Goal: Information Seeking & Learning: Learn about a topic

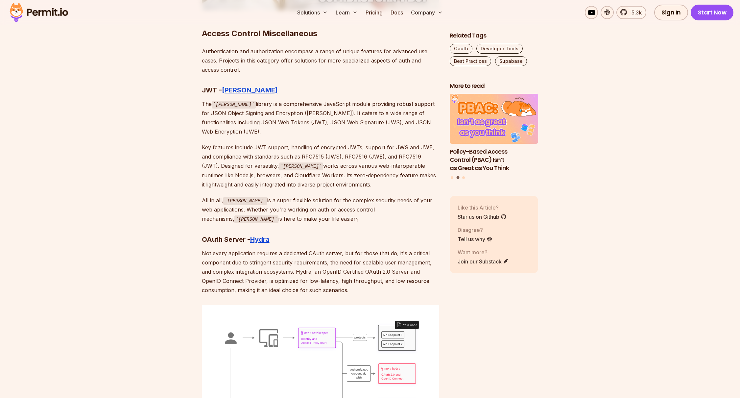
scroll to position [2974, 0]
click at [344, 143] on p "Key features include JWT support, handling of encrypted JWTs, support for JWS a…" at bounding box center [321, 166] width 238 height 46
drag, startPoint x: 344, startPoint y: 137, endPoint x: 368, endPoint y: 138, distance: 24.4
click at [368, 143] on p "Key features include JWT support, handling of encrypted JWTs, support for JWS a…" at bounding box center [321, 166] width 238 height 46
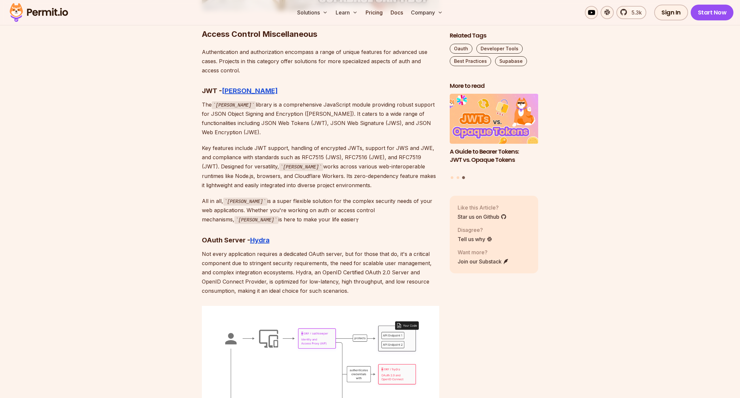
click at [270, 100] on p "The [PERSON_NAME] library is a comprehensive JavaScript module providing robust…" at bounding box center [321, 118] width 238 height 37
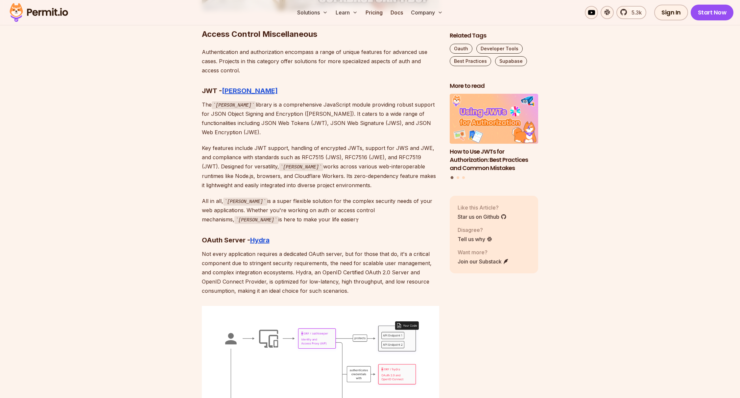
click at [315, 100] on p "The [PERSON_NAME] library is a comprehensive JavaScript module providing robust…" at bounding box center [321, 118] width 238 height 37
click at [336, 100] on p "The [PERSON_NAME] library is a comprehensive JavaScript module providing robust…" at bounding box center [321, 118] width 238 height 37
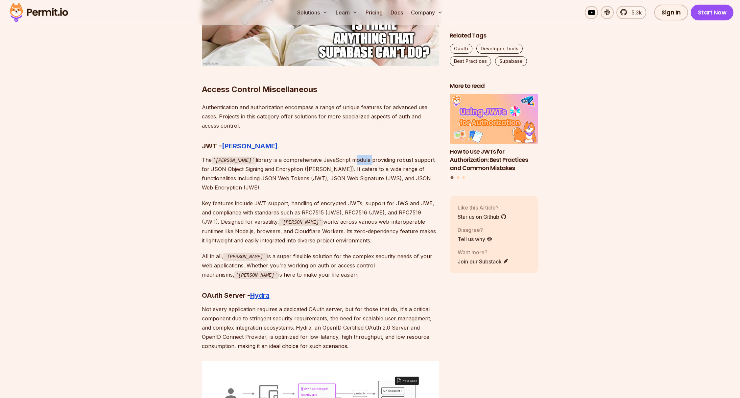
scroll to position [2921, 0]
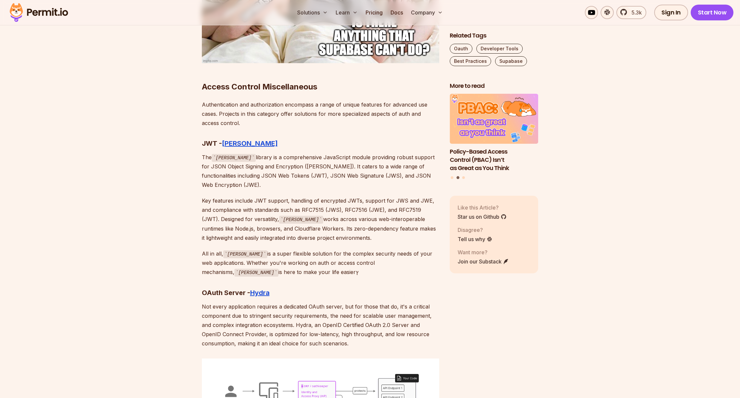
click at [267, 153] on p "The [PERSON_NAME] library is a comprehensive JavaScript module providing robust…" at bounding box center [321, 171] width 238 height 37
drag, startPoint x: 267, startPoint y: 149, endPoint x: 353, endPoint y: 150, distance: 86.2
click at [353, 153] on p "The [PERSON_NAME] library is a comprehensive JavaScript module providing robust…" at bounding box center [321, 171] width 238 height 37
click at [230, 159] on p "The [PERSON_NAME] library is a comprehensive JavaScript module providing robust…" at bounding box center [321, 171] width 238 height 37
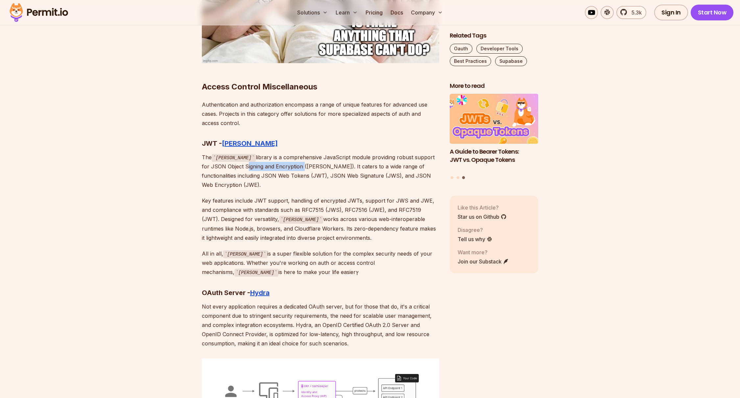
drag, startPoint x: 230, startPoint y: 159, endPoint x: 271, endPoint y: 159, distance: 41.4
click at [271, 159] on p "The [PERSON_NAME] library is a comprehensive JavaScript module providing robust…" at bounding box center [321, 171] width 238 height 37
click at [308, 158] on p "The [PERSON_NAME] library is a comprehensive JavaScript module providing robust…" at bounding box center [321, 171] width 238 height 37
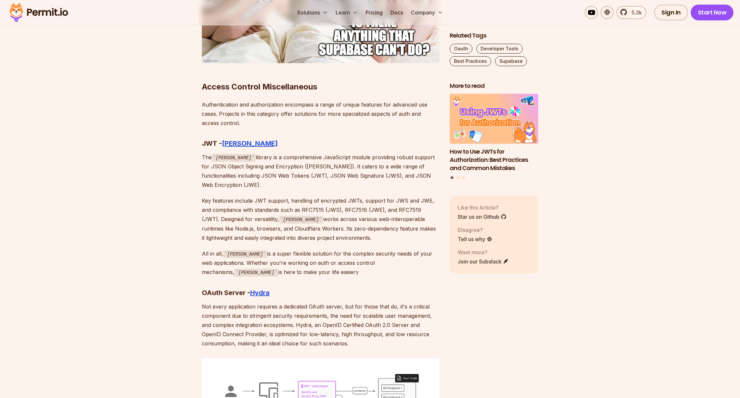
click at [377, 158] on p "The [PERSON_NAME] library is a comprehensive JavaScript module providing robust…" at bounding box center [321, 171] width 238 height 37
click at [225, 167] on p "The [PERSON_NAME] library is a comprehensive JavaScript module providing robust…" at bounding box center [321, 171] width 238 height 37
drag, startPoint x: 225, startPoint y: 167, endPoint x: 238, endPoint y: 167, distance: 12.8
click at [238, 167] on p "The [PERSON_NAME] library is a comprehensive JavaScript module providing robust…" at bounding box center [321, 171] width 238 height 37
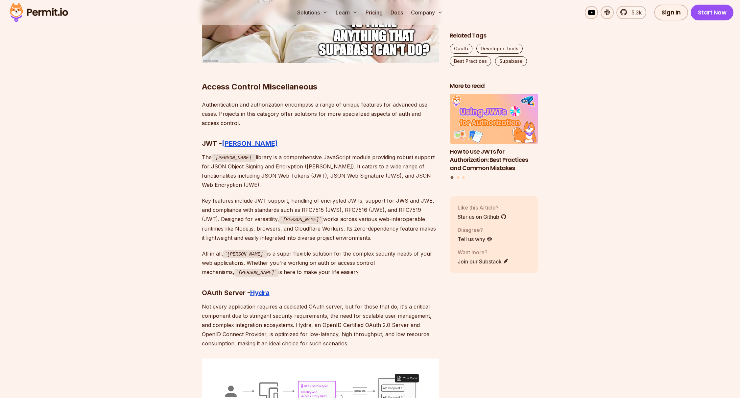
click at [306, 168] on p "The [PERSON_NAME] library is a comprehensive JavaScript module providing robust…" at bounding box center [321, 171] width 238 height 37
